Goal: Task Accomplishment & Management: Manage account settings

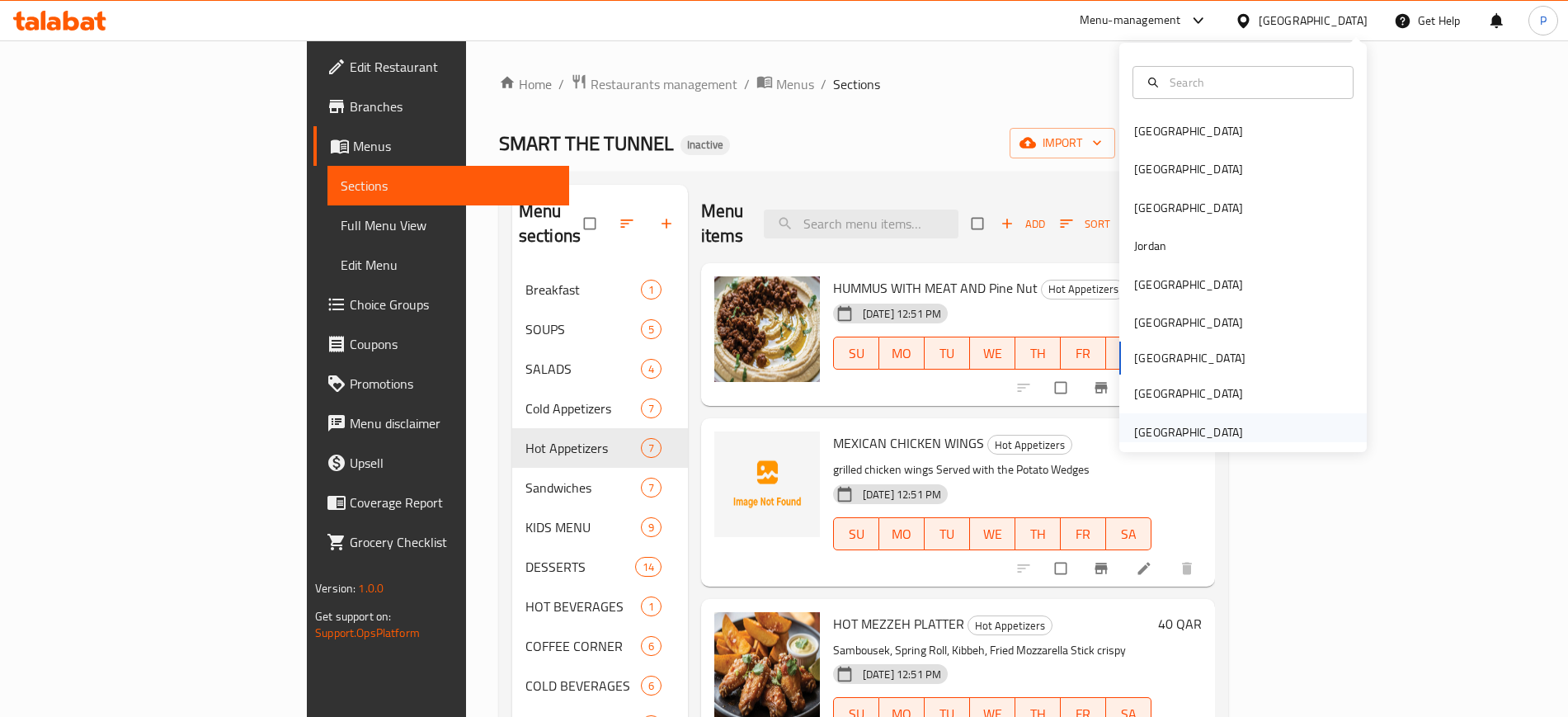
click at [1170, 427] on div "[GEOGRAPHIC_DATA]" at bounding box center [1188, 432] width 109 height 19
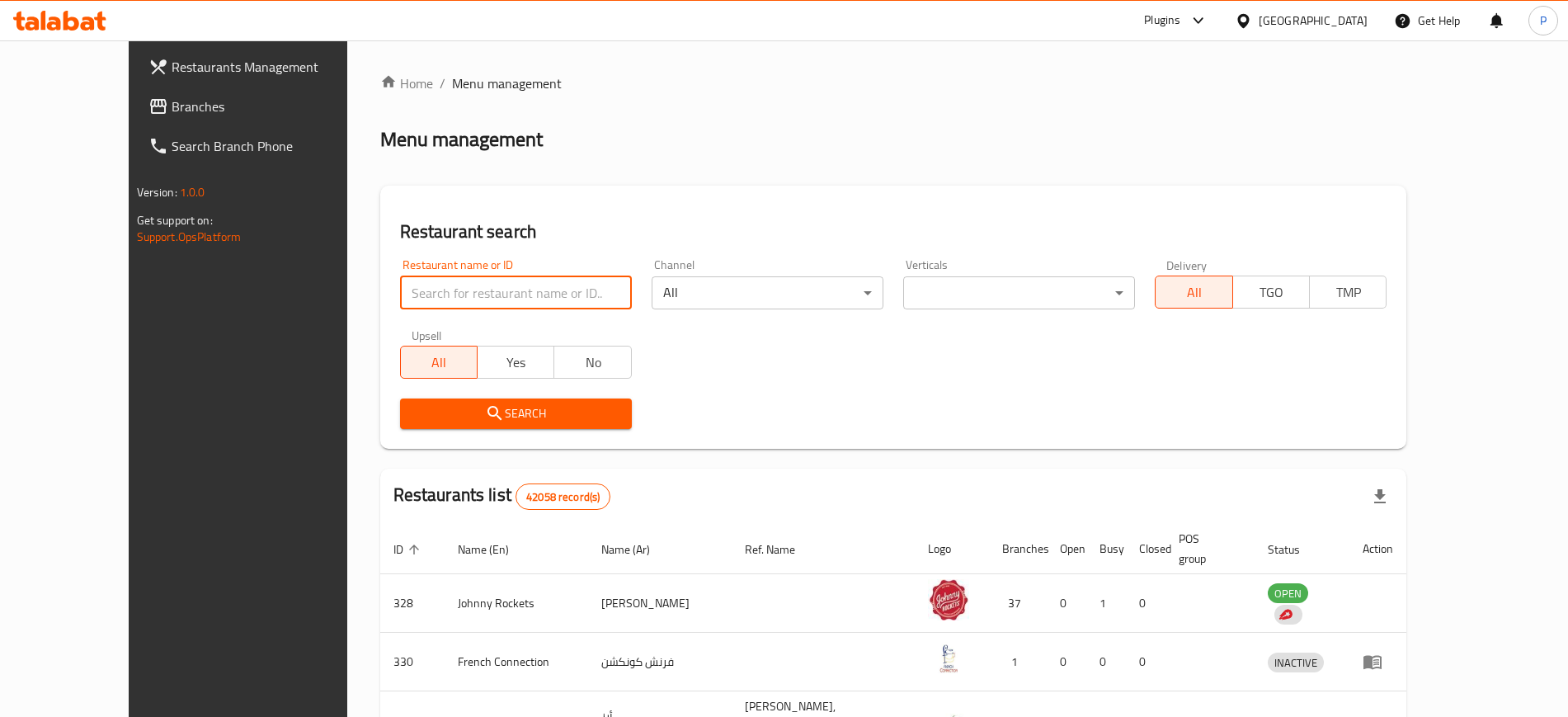
click at [503, 296] on input "search" at bounding box center [515, 293] width 232 height 33
paste input "Thakkolam Restaurant"
type input "Thakkolam Restaurant"
click button "Search" at bounding box center [515, 413] width 232 height 30
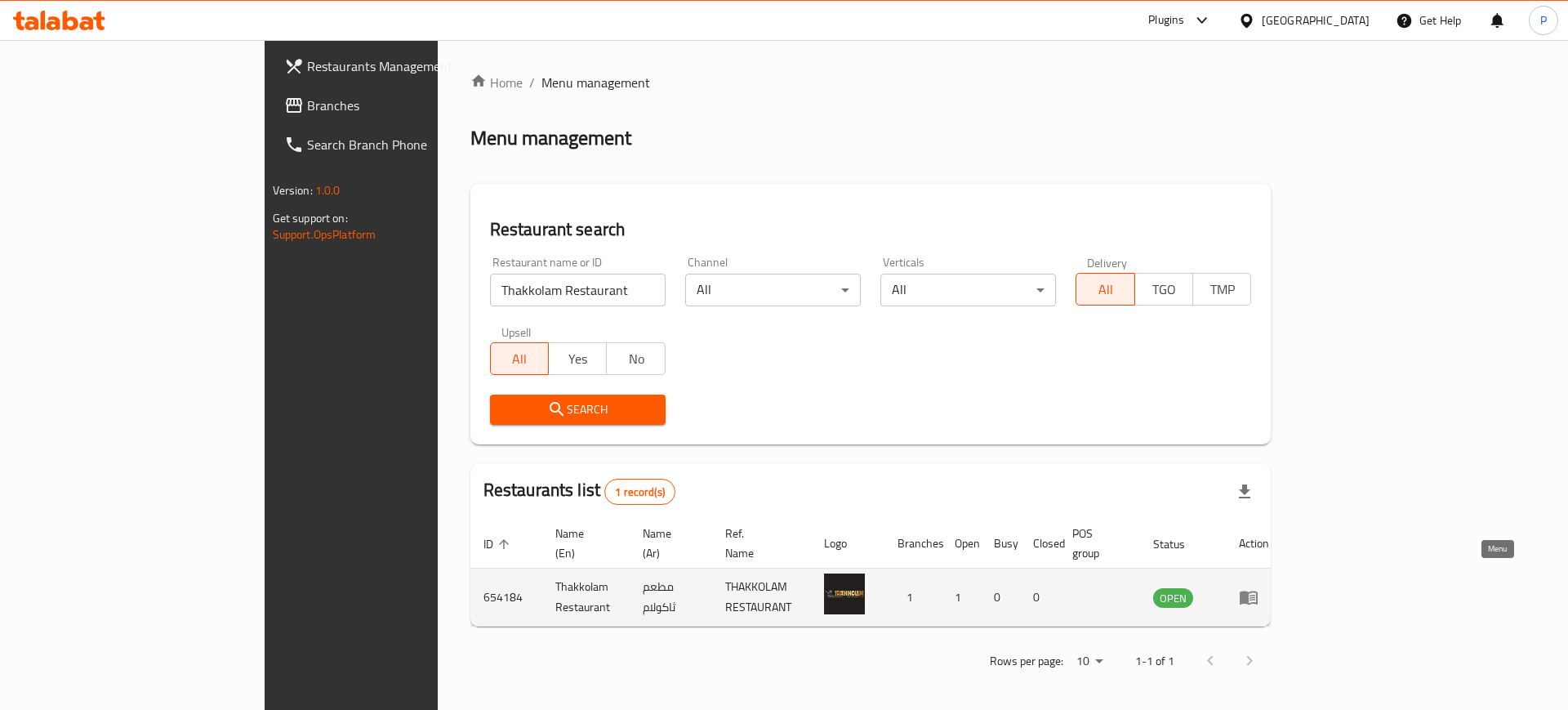
click at [1259, 587] on icon "enhanced table" at bounding box center [1248, 597] width 19 height 19
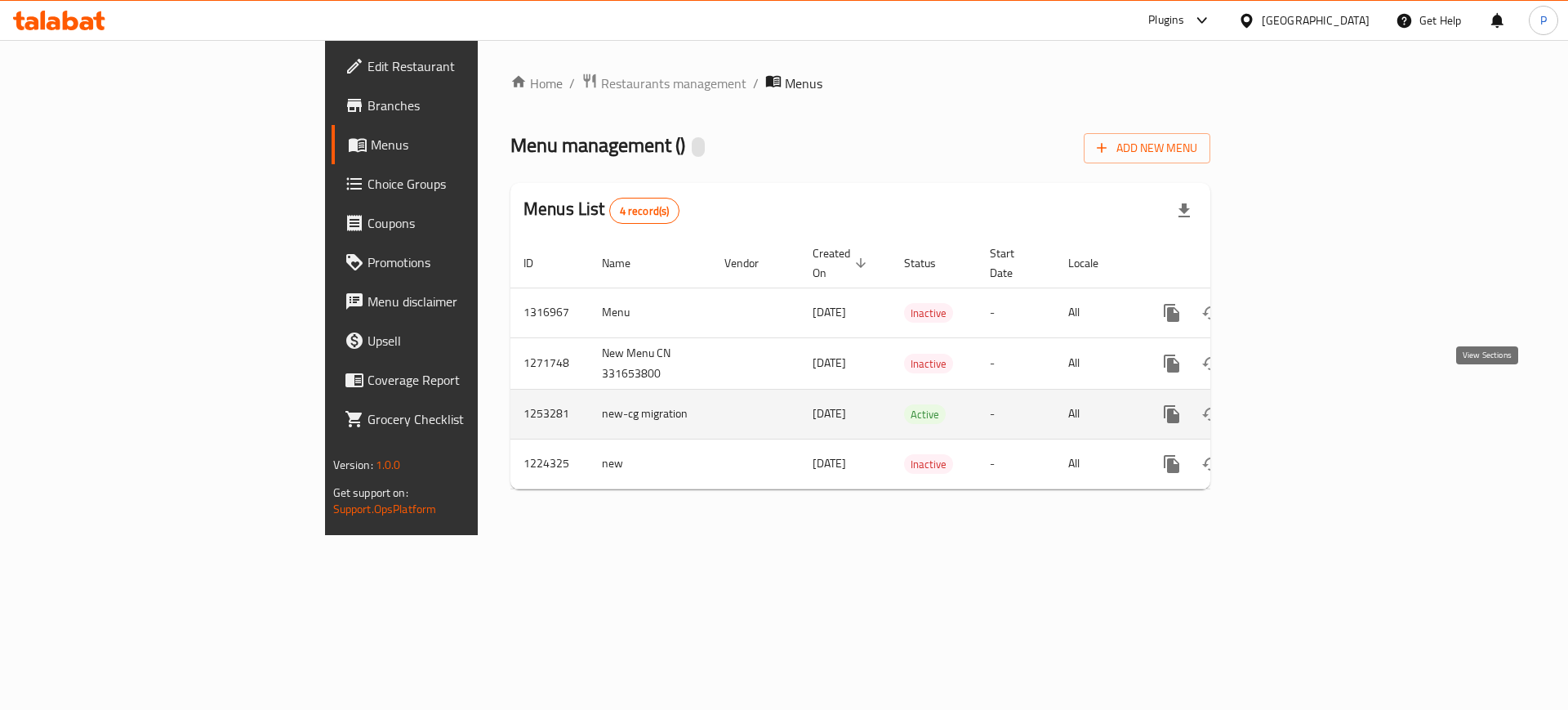
click at [1299, 404] on icon "enhanced table" at bounding box center [1290, 414] width 19 height 19
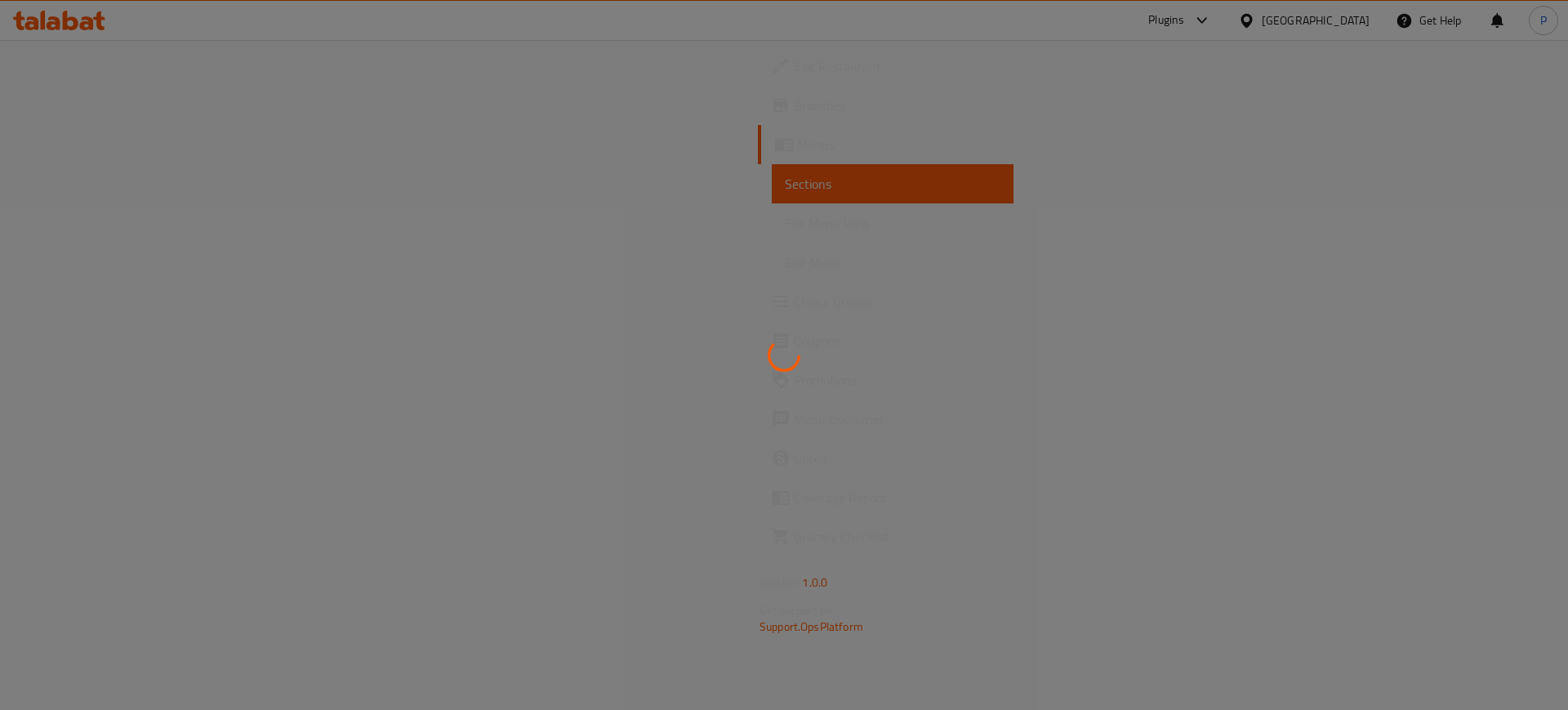
click at [617, 245] on div at bounding box center [784, 355] width 1568 height 710
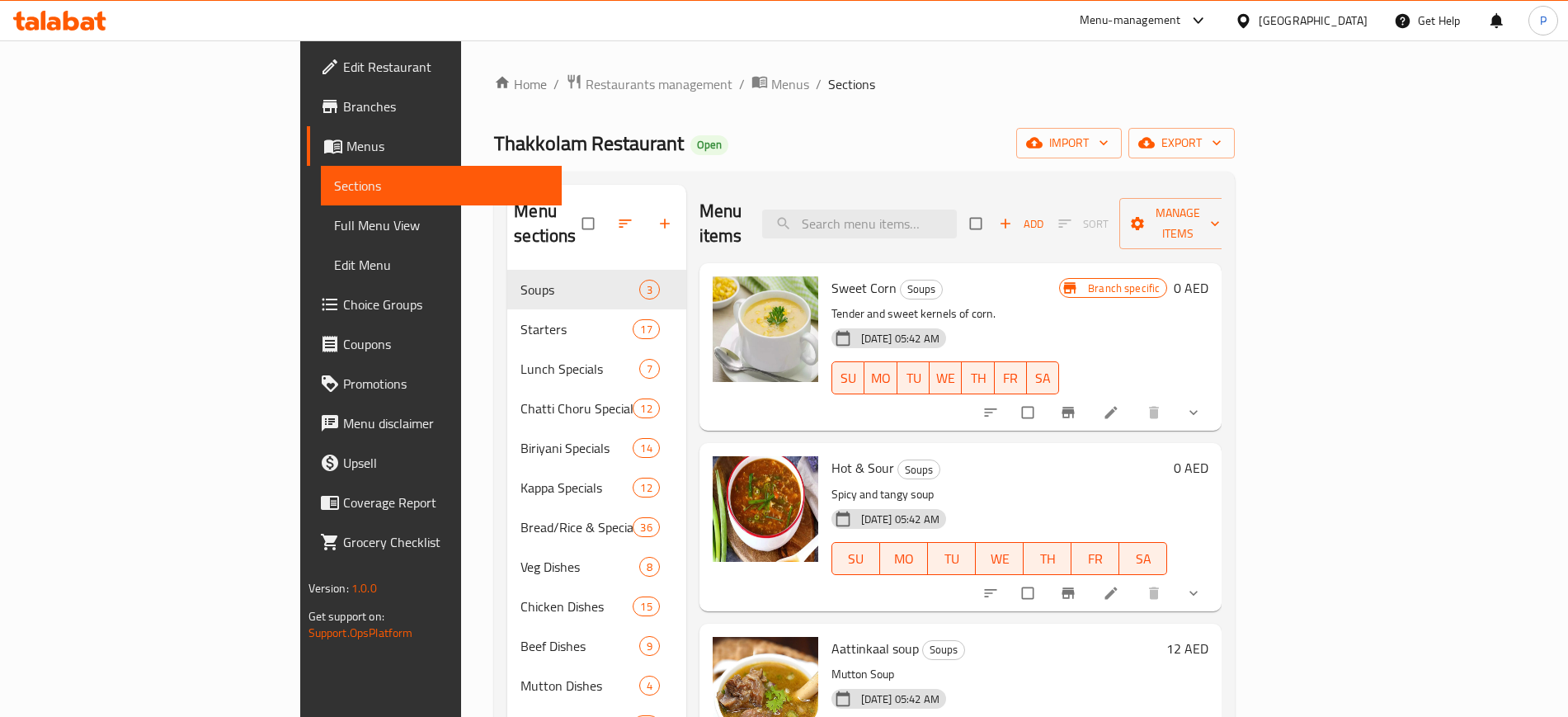
click at [665, 136] on div "Thakkolam Restaurant Open import export" at bounding box center [864, 143] width 740 height 30
click at [957, 216] on input "search" at bounding box center [859, 223] width 195 height 28
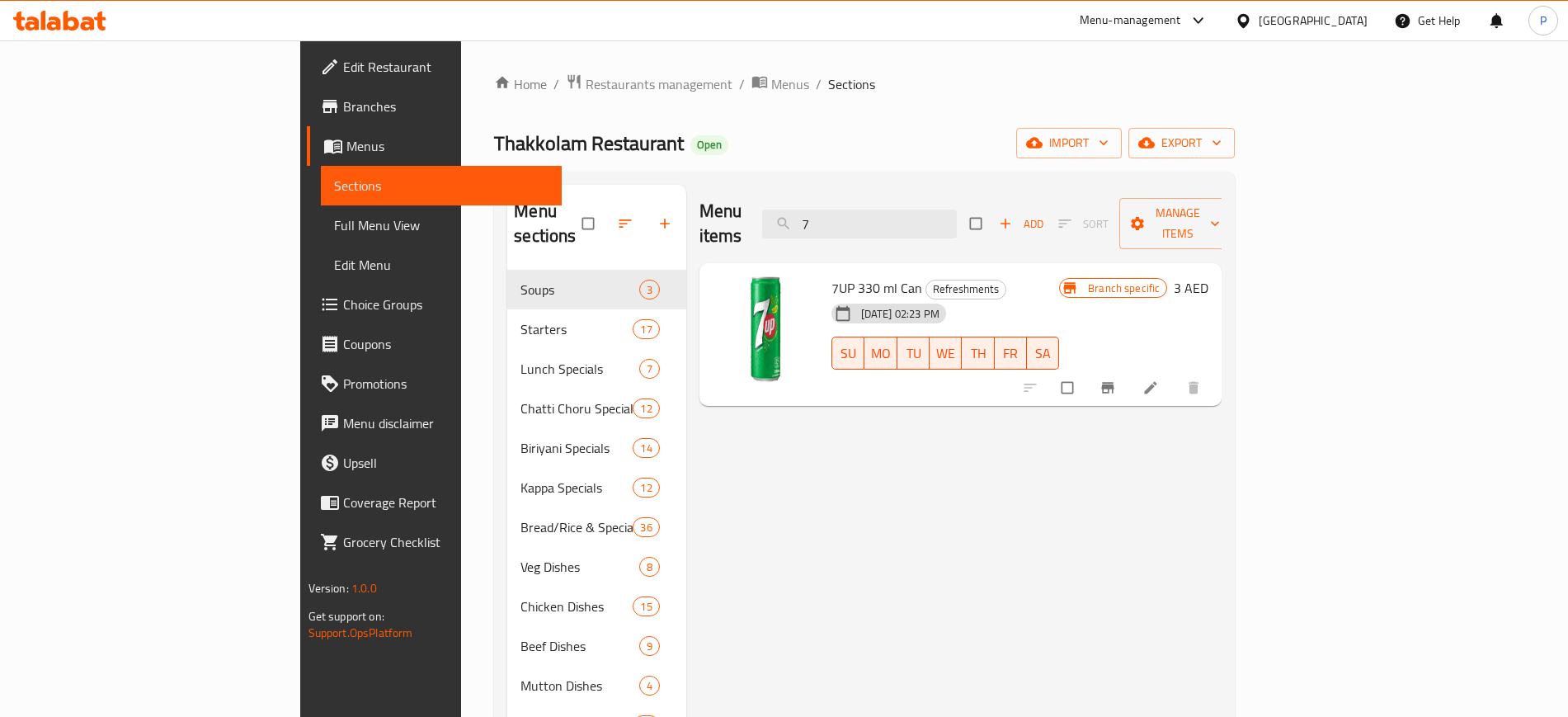
type input "7"
click at [927, 279] on span "Refreshments" at bounding box center [966, 288] width 79 height 19
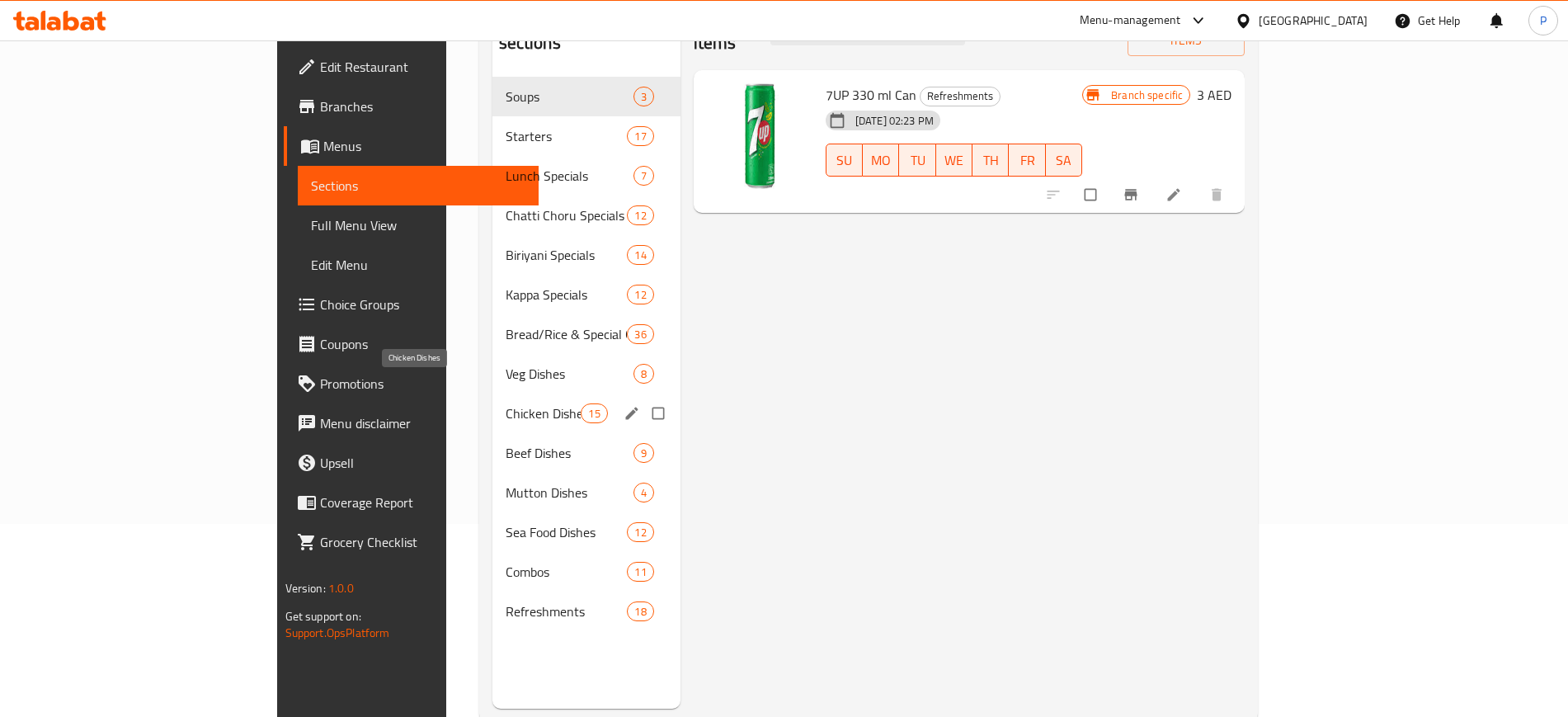
scroll to position [231, 0]
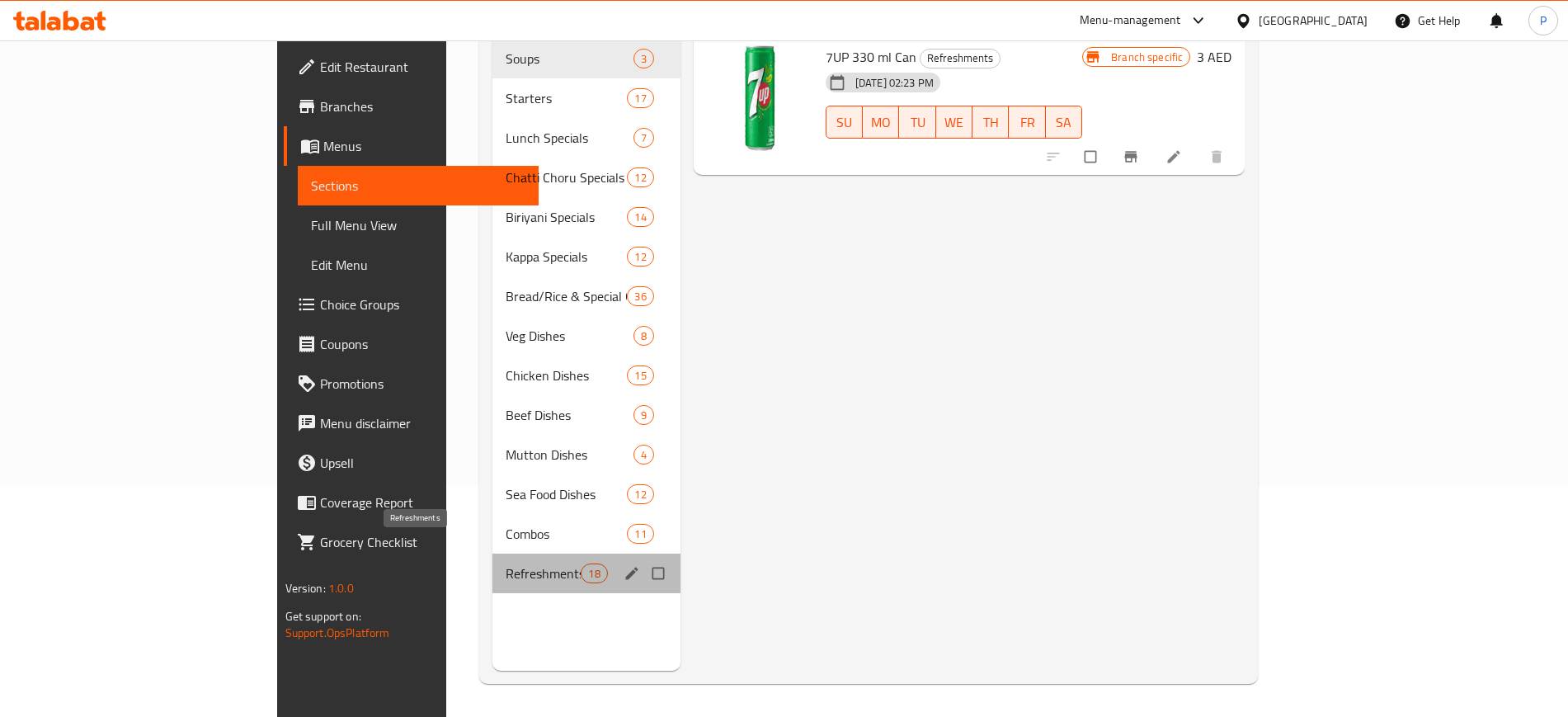
click at [505, 563] on span "Refreshments" at bounding box center [543, 573] width 75 height 20
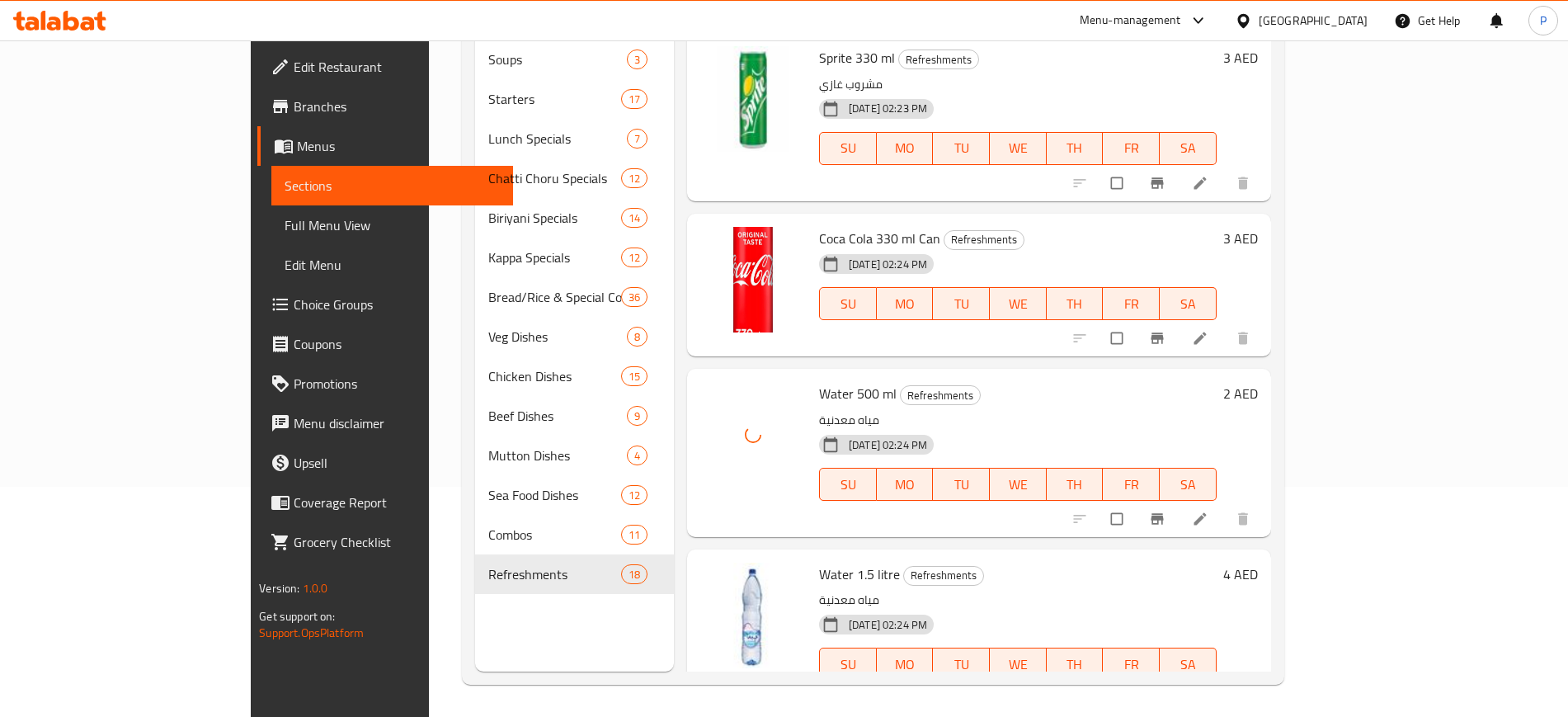
scroll to position [231, 0]
click at [941, 427] on div "18-01-2025 02:24 PM SU MO TU WE TH FR SA" at bounding box center [1017, 471] width 410 height 89
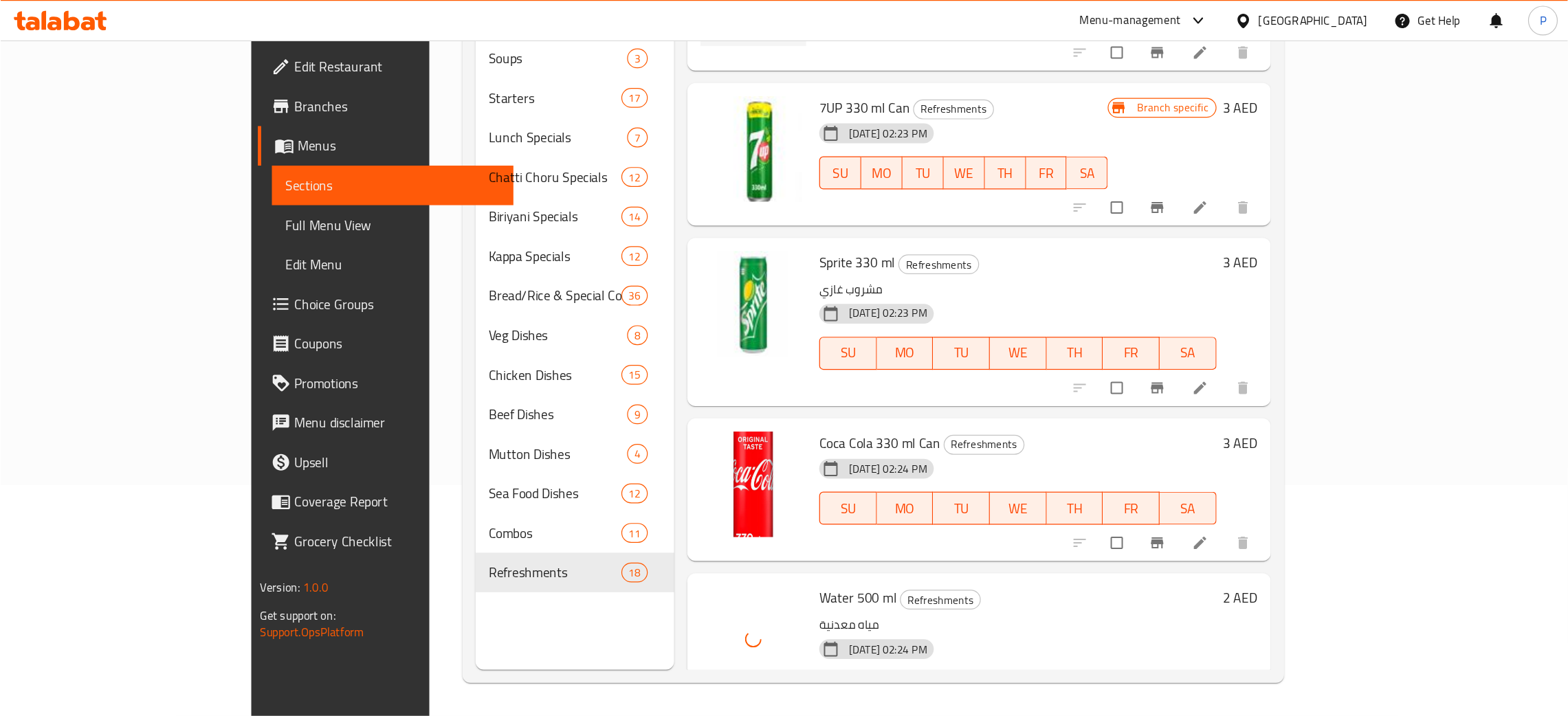
scroll to position [1804, 0]
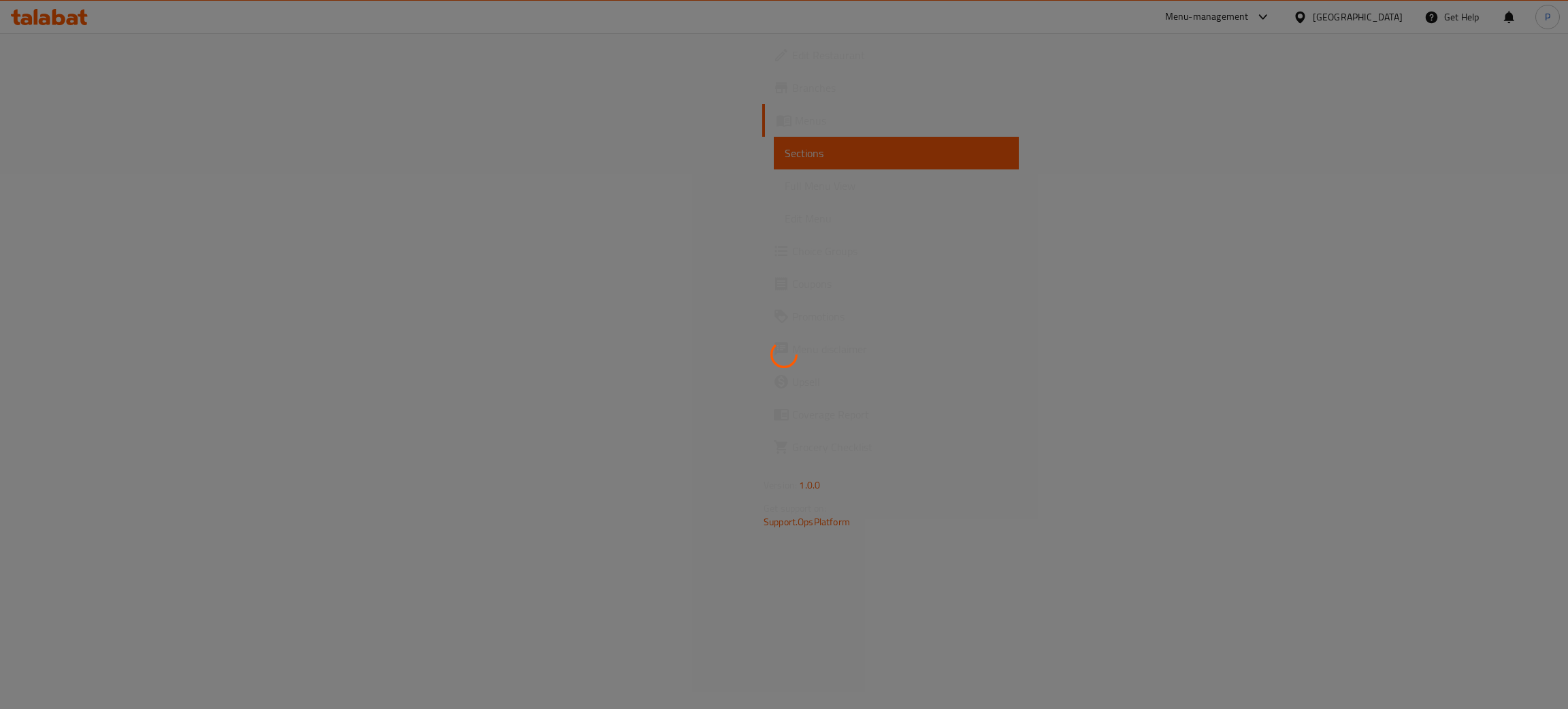
click at [929, 357] on div at bounding box center [784, 354] width 1568 height 709
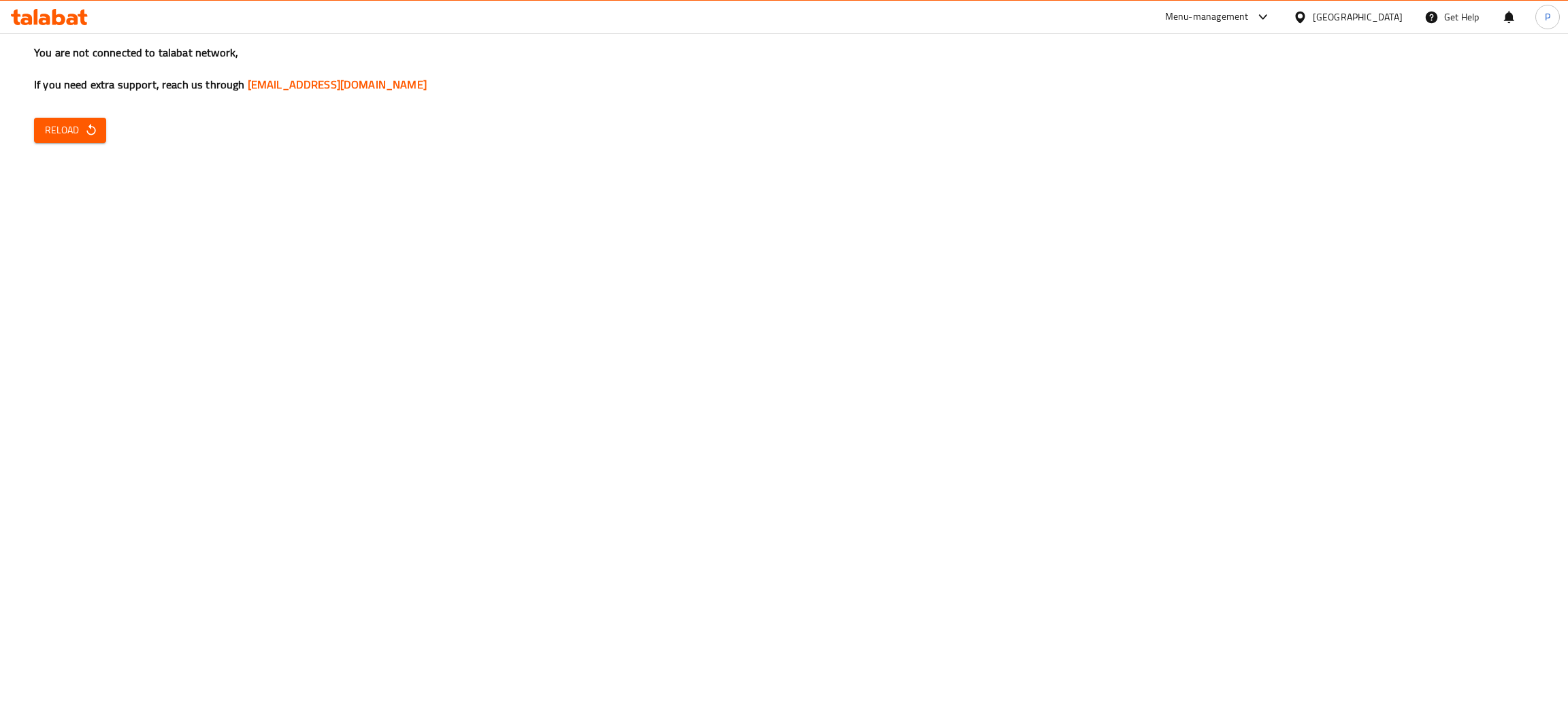
click at [60, 114] on div "You are not connected to talabat network, If you need extra support, reach us t…" at bounding box center [784, 354] width 1568 height 709
click at [91, 130] on icon "button" at bounding box center [91, 129] width 14 height 14
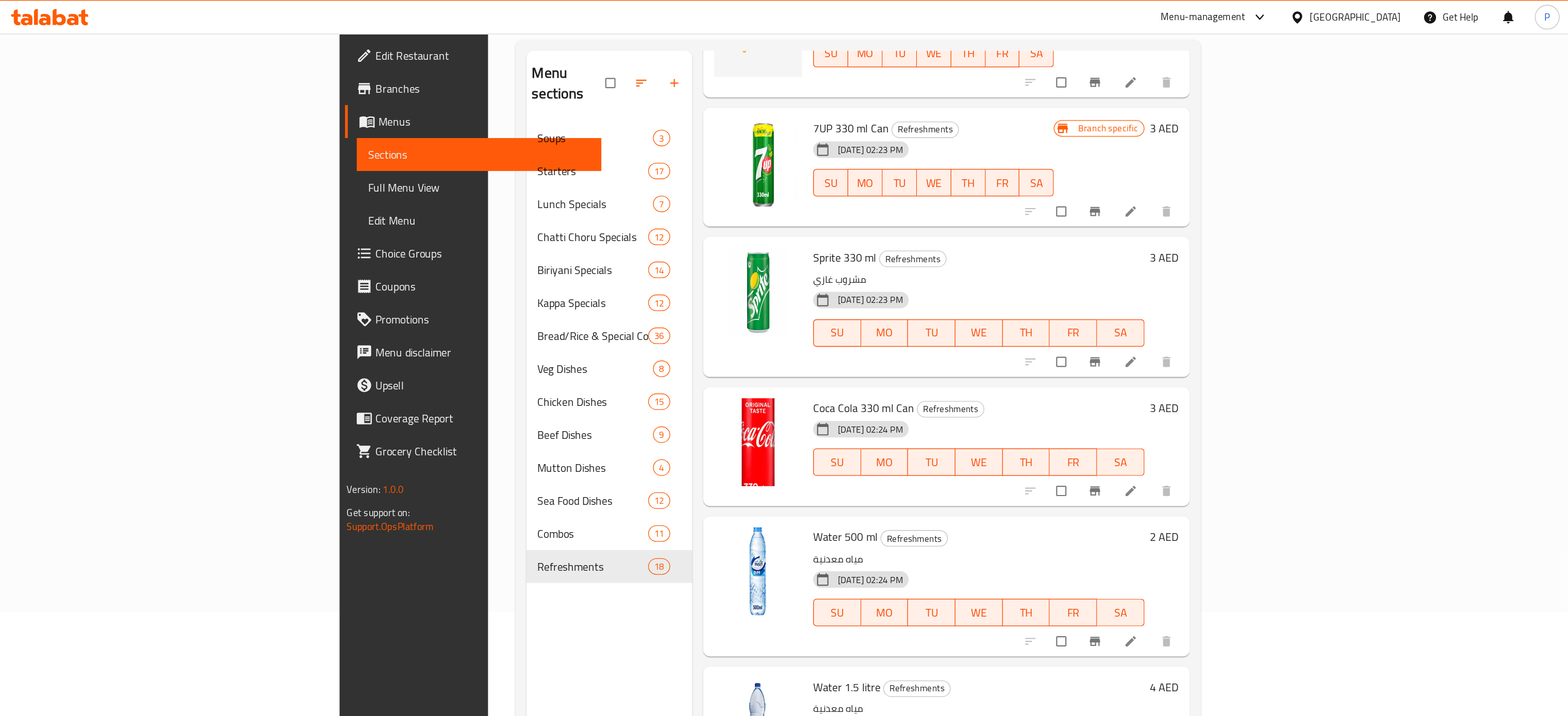
scroll to position [1212, 0]
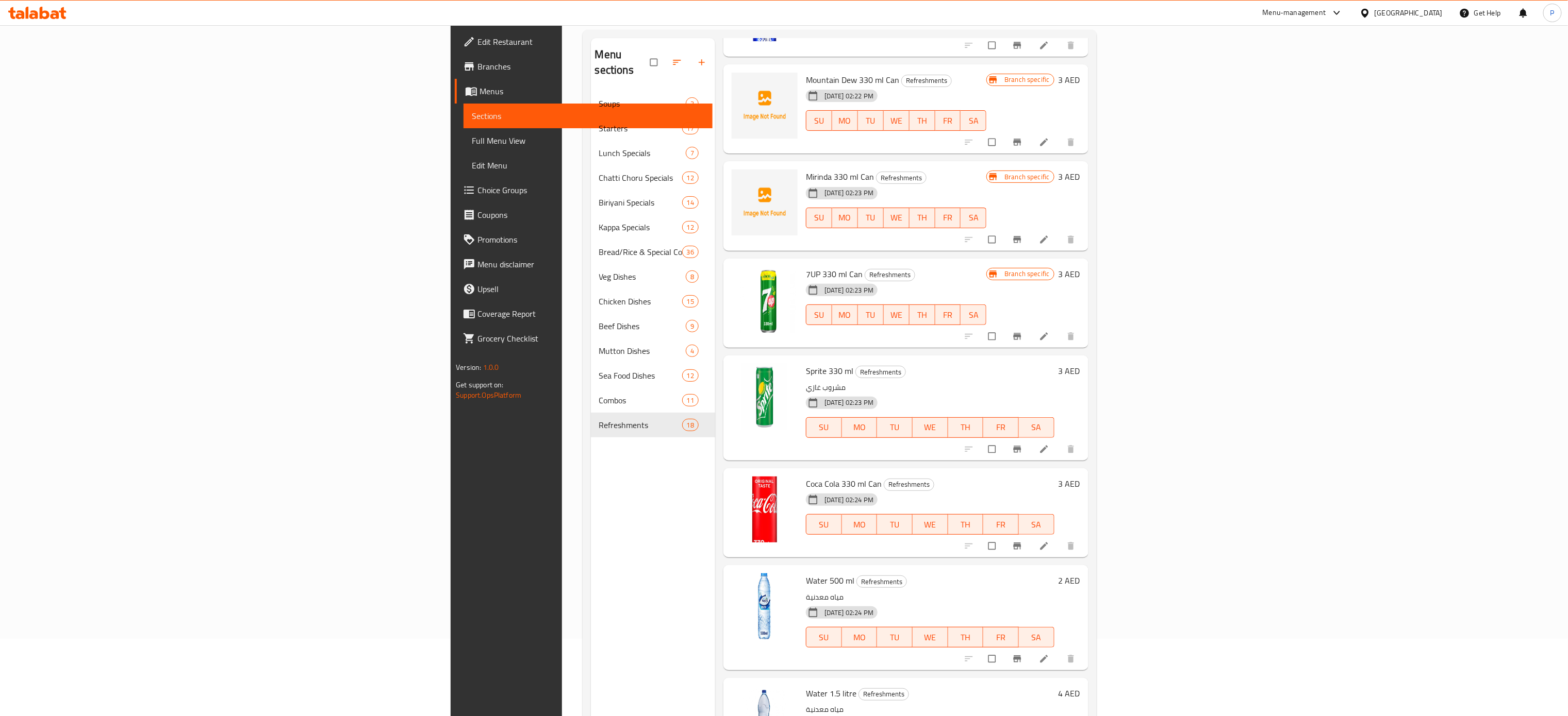
click at [591, 528] on div "Menu sections Soups 3 Starters 17 Lunch Specials 7 Chatti Choru Specials 12 Bir…" at bounding box center [653, 396] width 124 height 716
